Goal: Complete application form: Complete application form

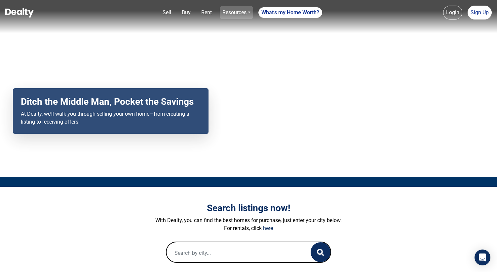
click at [234, 13] on link "Resources" at bounding box center [236, 12] width 33 height 13
click at [232, 37] on link "Loan Options" at bounding box center [226, 37] width 49 height 11
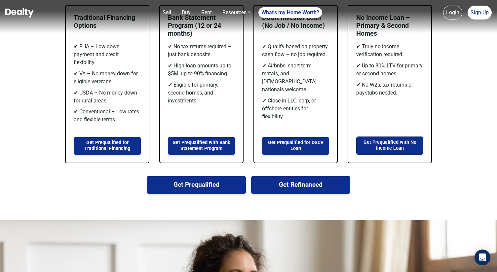
scroll to position [510, 0]
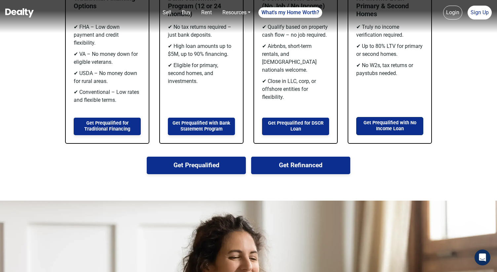
click at [223, 166] on button "Get Prequalified" at bounding box center [196, 165] width 99 height 18
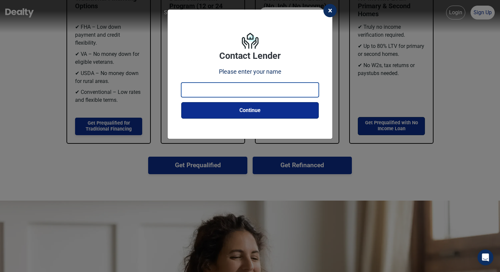
click at [235, 90] on input "text" at bounding box center [249, 90] width 137 height 15
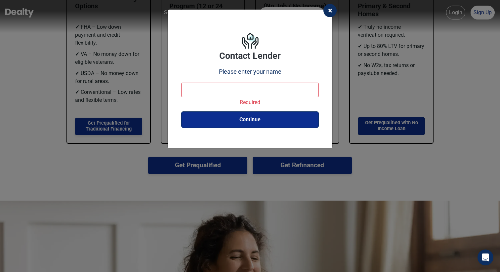
click at [377, 81] on div "× Contact Lender Please enter your name Required Continue" at bounding box center [250, 136] width 500 height 272
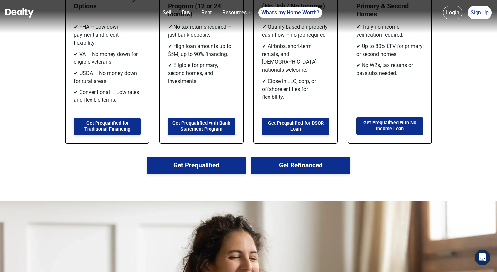
click at [453, 14] on link "Login" at bounding box center [452, 13] width 19 height 14
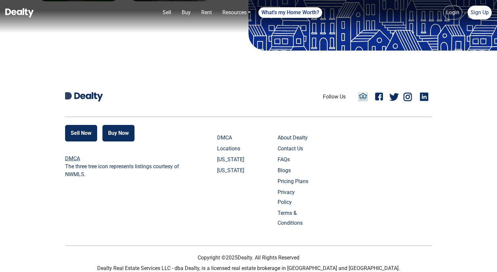
click at [459, 16] on link "Login" at bounding box center [452, 13] width 19 height 14
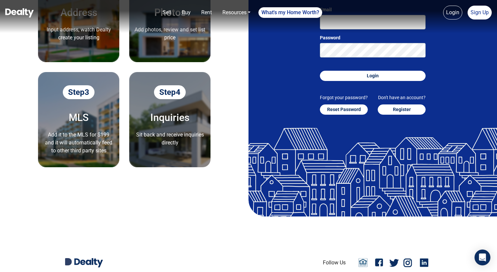
scroll to position [95, 0]
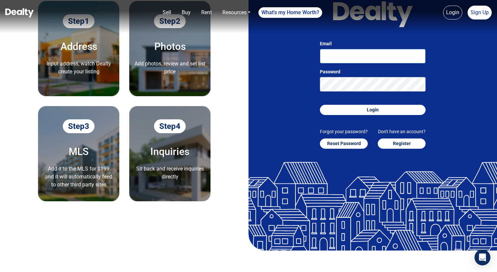
click at [346, 57] on input "Email" at bounding box center [373, 56] width 106 height 15
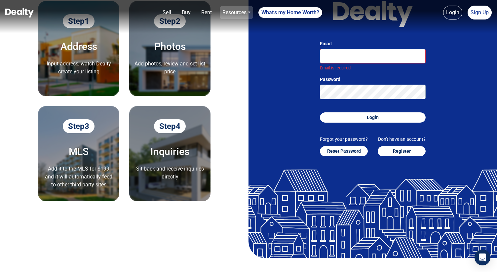
click at [249, 15] on link "Resources" at bounding box center [236, 12] width 33 height 13
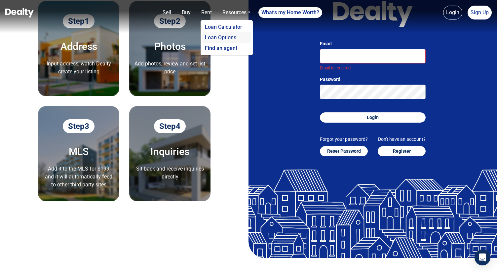
click at [244, 38] on link "Loan Options" at bounding box center [226, 37] width 49 height 11
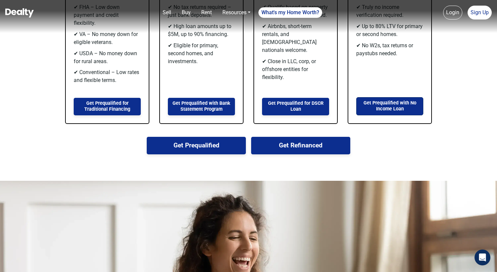
scroll to position [530, 0]
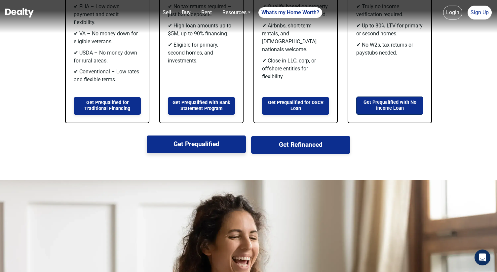
click at [226, 141] on button "Get Prequalified" at bounding box center [196, 144] width 99 height 18
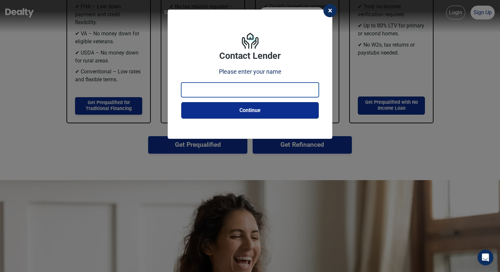
click at [225, 91] on input "text" at bounding box center [249, 90] width 137 height 15
type input "[PERSON_NAME] testing"
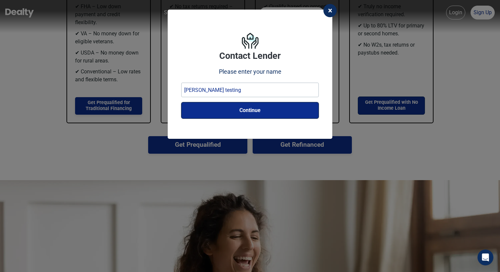
click at [245, 117] on button "Continue" at bounding box center [249, 110] width 137 height 17
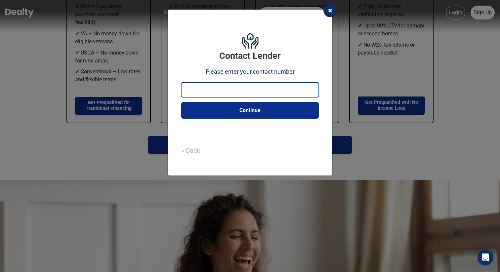
click at [243, 93] on input "number" at bounding box center [249, 90] width 137 height 15
type input "2687439000"
click at [241, 110] on button "Continue" at bounding box center [249, 110] width 137 height 17
click at [249, 87] on input "email" at bounding box center [249, 90] width 137 height 15
click at [221, 92] on input "[PERSON_NAME][EMAIL_ADDRESS][DOMAIN_NAME]" at bounding box center [249, 90] width 137 height 15
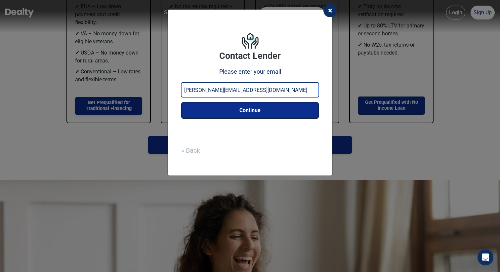
type input "[PERSON_NAME][EMAIL_ADDRESS][DOMAIN_NAME]"
click at [229, 108] on button "Continue" at bounding box center [249, 110] width 137 height 17
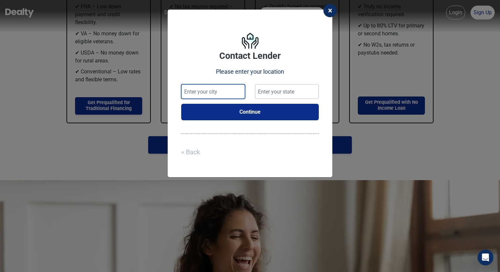
click at [221, 94] on input "text" at bounding box center [213, 91] width 64 height 15
type input "[GEOGRAPHIC_DATA]"
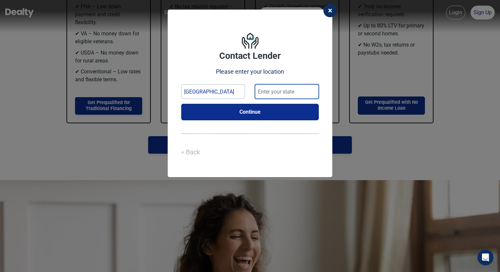
click at [262, 93] on input "text" at bounding box center [287, 91] width 64 height 15
type input "[US_STATE]"
click at [266, 109] on button "Continue" at bounding box center [249, 112] width 137 height 17
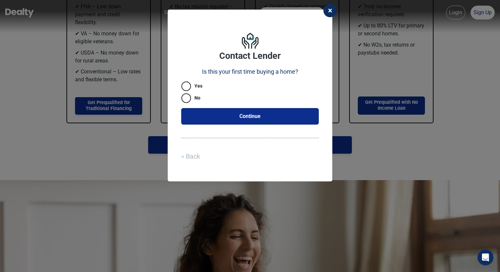
click at [190, 87] on icon at bounding box center [186, 86] width 10 height 10
click at [245, 116] on button "Continue" at bounding box center [249, 116] width 137 height 17
click at [189, 86] on icon at bounding box center [186, 86] width 10 height 10
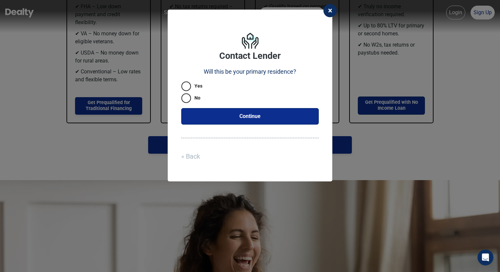
radio input "true"
click at [238, 116] on button "Continue" at bounding box center [249, 116] width 137 height 17
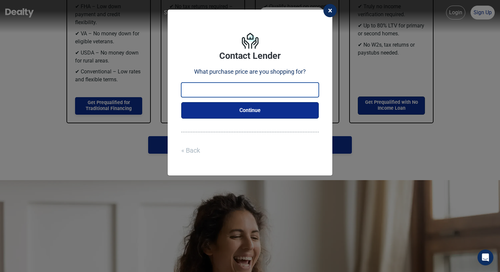
click at [242, 88] on input "number" at bounding box center [249, 90] width 137 height 15
type input "550000"
click at [238, 115] on button "Continue" at bounding box center [249, 110] width 137 height 17
click at [241, 90] on input "number" at bounding box center [249, 90] width 137 height 15
type input "700000"
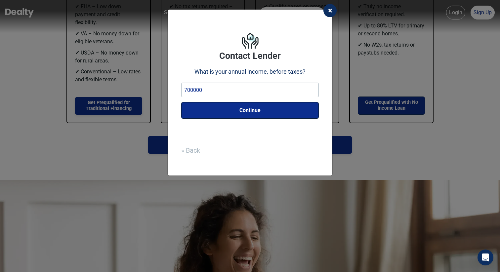
click at [234, 110] on button "Continue" at bounding box center [249, 110] width 137 height 17
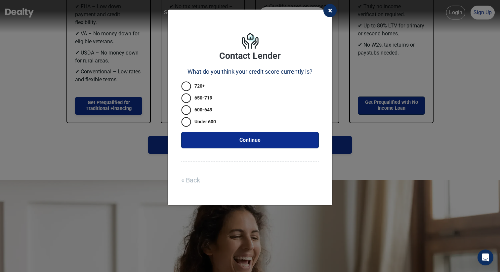
click at [210, 97] on label "650-719" at bounding box center [249, 98] width 137 height 7
radio input "true"
click at [249, 146] on button "Continue" at bounding box center [249, 140] width 137 height 17
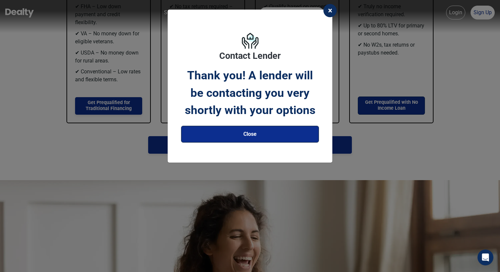
click at [253, 134] on button "Close" at bounding box center [249, 134] width 137 height 17
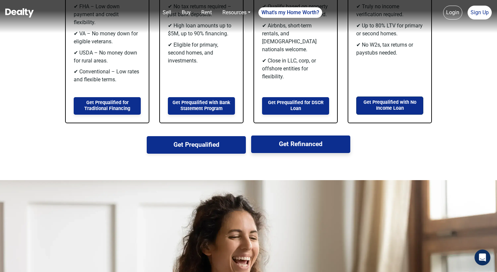
click at [305, 142] on button "Get Refinanced" at bounding box center [300, 144] width 99 height 18
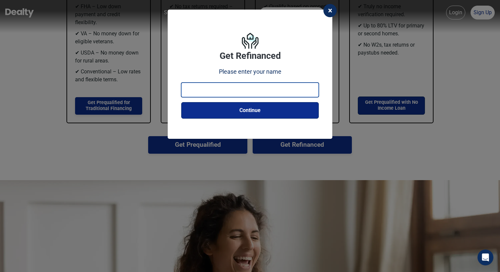
click at [288, 91] on input "text" at bounding box center [249, 90] width 137 height 15
click at [284, 92] on input "text" at bounding box center [249, 90] width 137 height 15
type input "[PERSON_NAME] Testing"
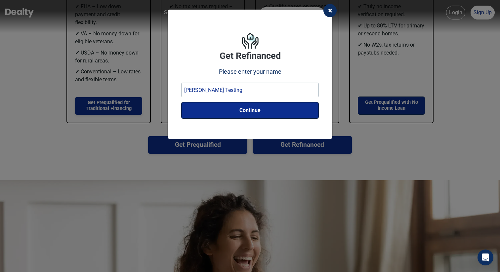
click at [308, 113] on button "Continue" at bounding box center [249, 110] width 137 height 17
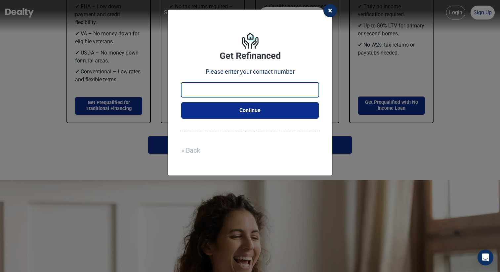
click at [279, 89] on input "number" at bounding box center [249, 90] width 137 height 15
type input "2687439000"
click at [256, 115] on button "Continue" at bounding box center [249, 110] width 137 height 17
click at [259, 92] on input "email" at bounding box center [249, 90] width 137 height 15
click at [221, 91] on input "[PERSON_NAME][EMAIL_ADDRESS][DOMAIN_NAME]" at bounding box center [249, 90] width 137 height 15
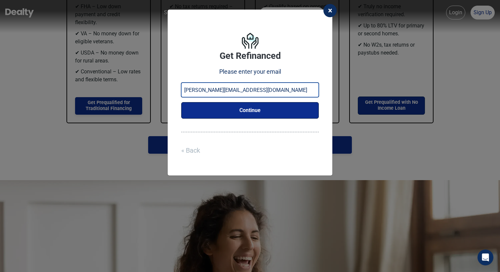
type input "[PERSON_NAME][EMAIL_ADDRESS][DOMAIN_NAME]"
click at [225, 106] on button "Continue" at bounding box center [249, 110] width 137 height 17
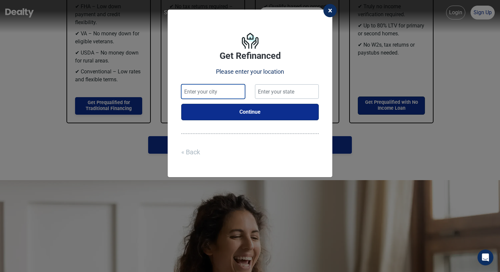
click at [226, 91] on input "text" at bounding box center [213, 91] width 64 height 15
type input "[GEOGRAPHIC_DATA]"
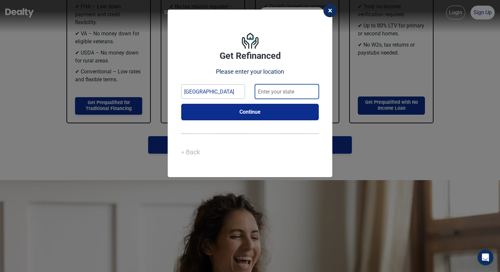
click at [272, 97] on input "text" at bounding box center [287, 91] width 64 height 15
type input "[US_STATE]"
click at [287, 114] on button "Continue" at bounding box center [249, 112] width 137 height 17
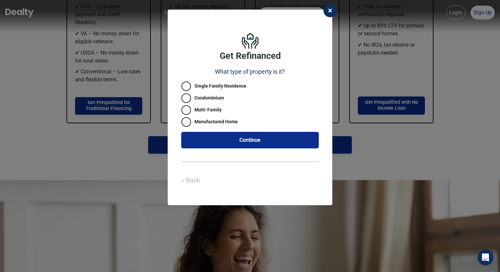
click at [201, 99] on label "Condominium" at bounding box center [249, 98] width 137 height 7
radio input "true"
click at [240, 141] on button "Continue" at bounding box center [249, 140] width 137 height 17
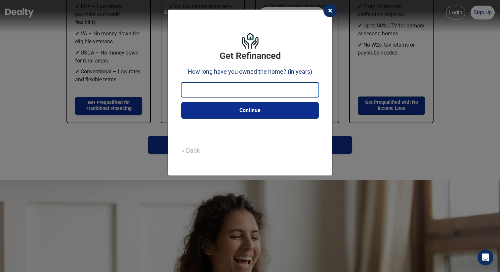
click at [231, 91] on input "number" at bounding box center [249, 90] width 137 height 15
type input "7"
click at [232, 115] on button "Continue" at bounding box center [249, 110] width 137 height 17
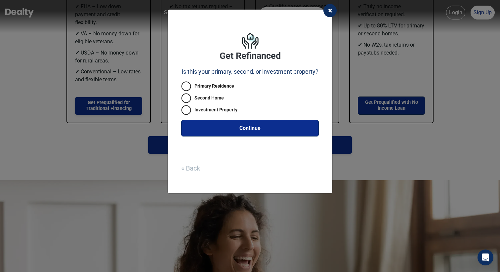
click at [215, 94] on fieldset "Primary Residence Second Home Investment Property" at bounding box center [249, 99] width 137 height 32
click at [220, 100] on label "Second Home" at bounding box center [249, 98] width 137 height 7
radio input "true"
click at [235, 124] on button "Continue" at bounding box center [249, 128] width 137 height 17
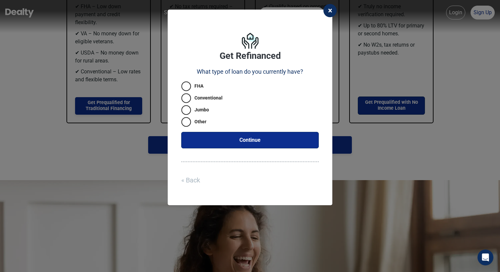
click at [205, 109] on label "Jumbo" at bounding box center [249, 109] width 137 height 7
radio input "true"
click at [242, 145] on button "Continue" at bounding box center [249, 140] width 137 height 17
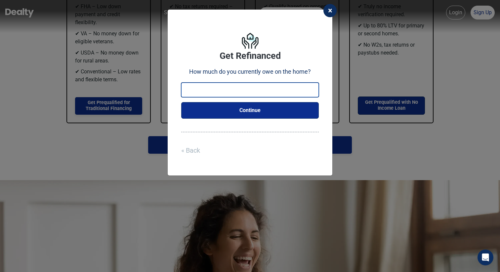
click at [248, 87] on input "number" at bounding box center [249, 90] width 137 height 15
type input "990000"
click at [253, 112] on button "Continue" at bounding box center [249, 110] width 137 height 17
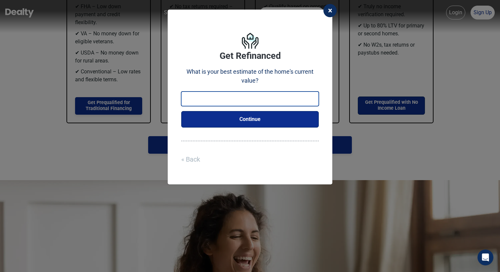
click at [245, 103] on input "number" at bounding box center [249, 99] width 137 height 15
type input "2000000"
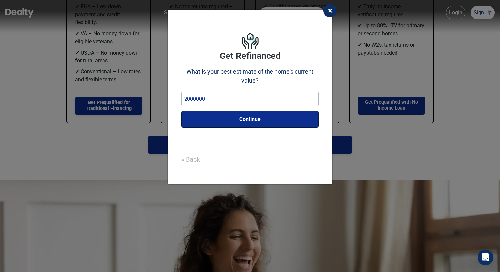
click at [246, 121] on button "Continue" at bounding box center [249, 119] width 137 height 17
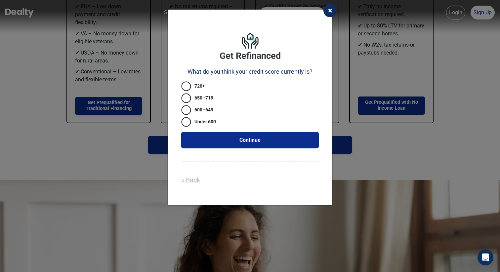
click at [206, 98] on label "650–719" at bounding box center [249, 98] width 137 height 7
radio input "true"
click at [247, 139] on button "Continue" at bounding box center [249, 140] width 137 height 17
click at [220, 98] on label "Cash out for repairs" at bounding box center [249, 98] width 137 height 7
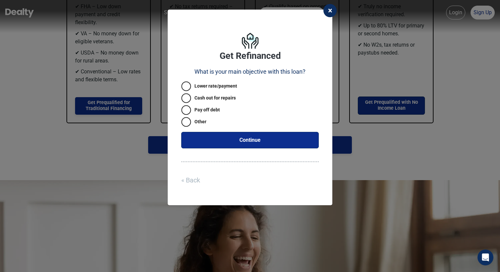
radio input "true"
click at [243, 140] on button "Continue" at bounding box center [249, 140] width 137 height 17
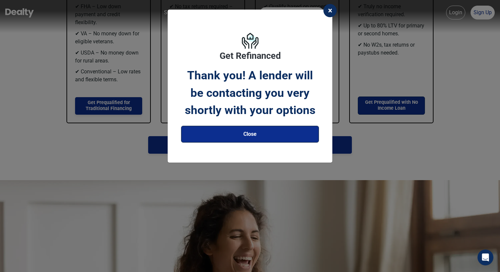
click at [244, 138] on button "Close" at bounding box center [249, 134] width 137 height 17
